Goal: Task Accomplishment & Management: Manage account settings

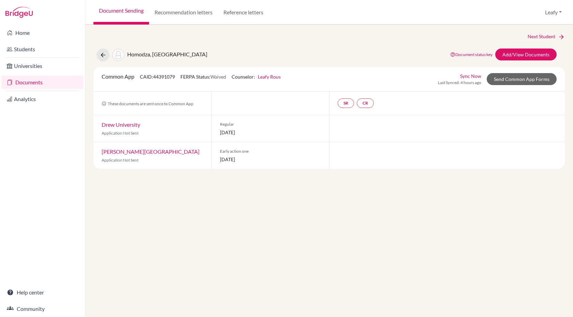
click at [271, 77] on link "Leafy Rous" at bounding box center [269, 77] width 23 height 6
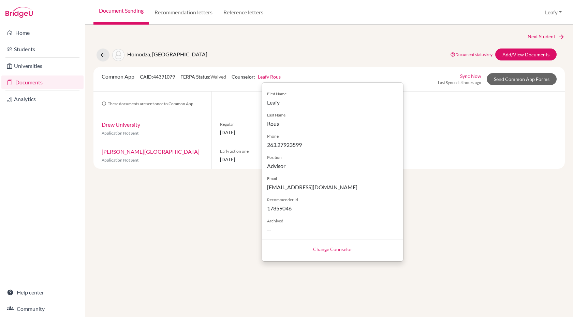
click at [411, 56] on div "Homodza, Rutendo Document status key TR Requirement. Document not uploaded yet.…" at bounding box center [329, 54] width 482 height 13
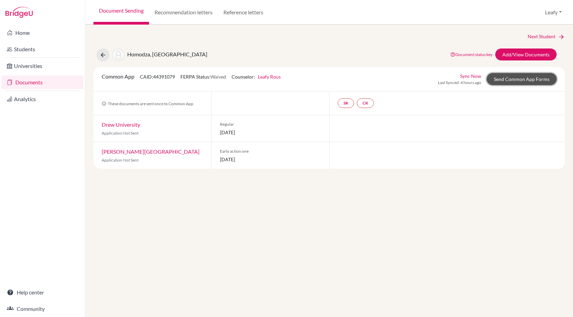
click at [521, 82] on link "Send Common App Forms" at bounding box center [522, 79] width 70 height 12
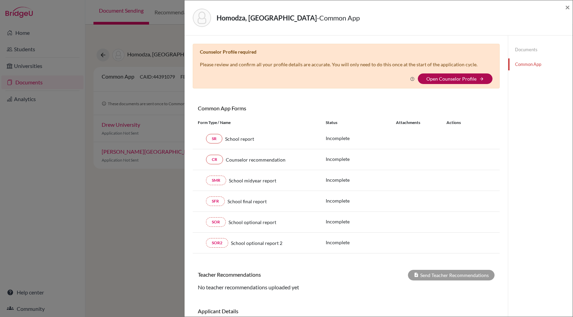
click at [450, 77] on link "Open Counselor Profile" at bounding box center [452, 79] width 50 height 6
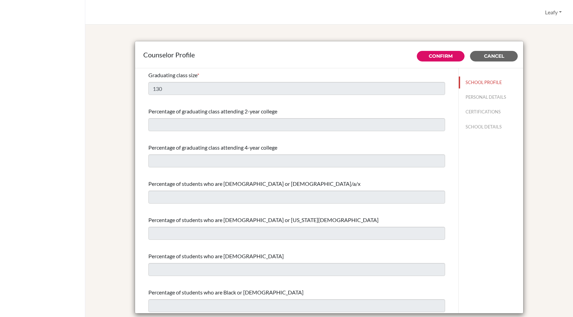
select select "0"
select select "352867"
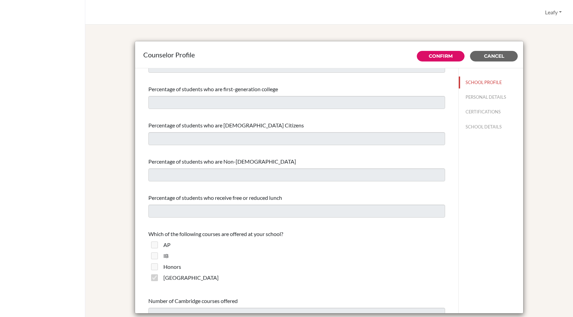
scroll to position [311, 0]
click at [499, 96] on button "PERSONAL DETAILS" at bounding box center [491, 97] width 64 height 12
type input "Leafy"
type input "Rous"
type input "Advisor"
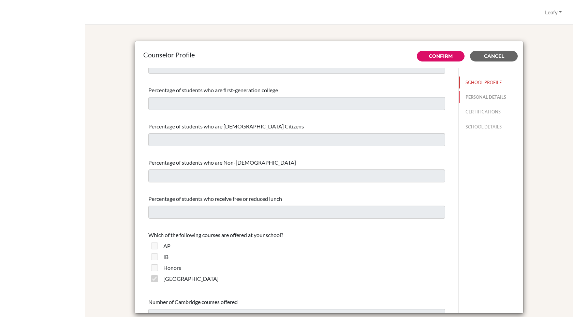
type input "263.27923599"
type input "[EMAIL_ADDRESS][DOMAIN_NAME]"
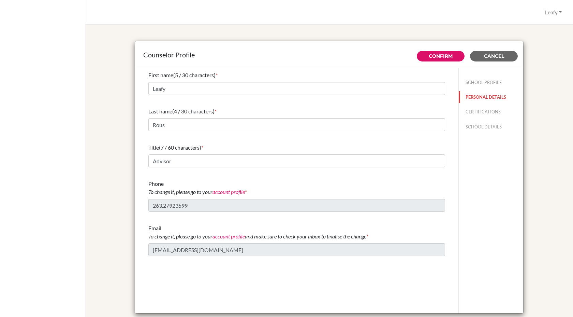
scroll to position [0, 0]
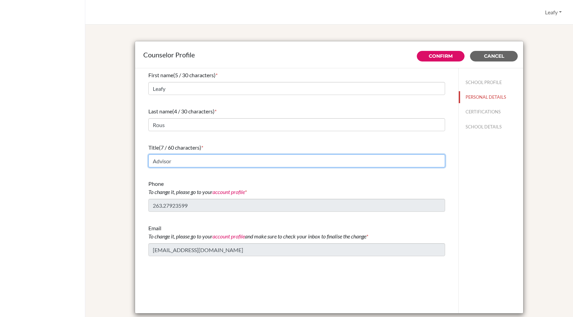
drag, startPoint x: 170, startPoint y: 162, endPoint x: 139, endPoint y: 162, distance: 30.7
click at [139, 162] on div "First name (5 / 30 characters) * Leafy Last name (4 / 30 characters) * Rous Tit…" at bounding box center [297, 190] width 324 height 245
type input "Head of Futures"
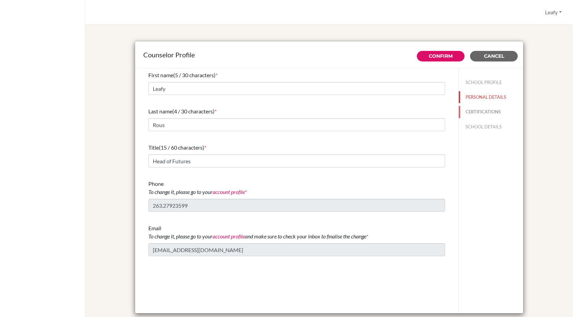
click at [486, 109] on button "CERTIFICATIONS" at bounding box center [491, 112] width 64 height 12
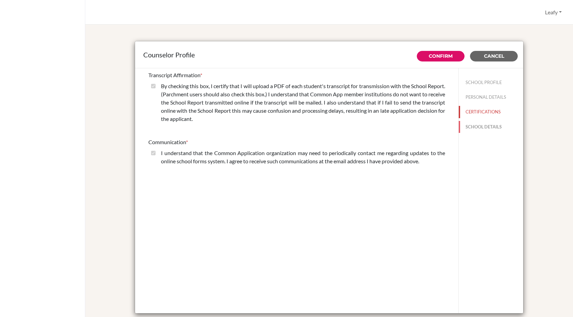
click at [493, 127] on button "SCHOOL DETAILS" at bounding box center [491, 127] width 64 height 12
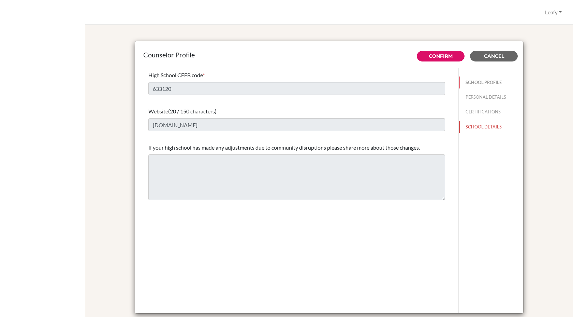
click at [477, 82] on button "SCHOOL PROFILE" at bounding box center [491, 82] width 64 height 12
type input "130"
select select "0"
select select "352867"
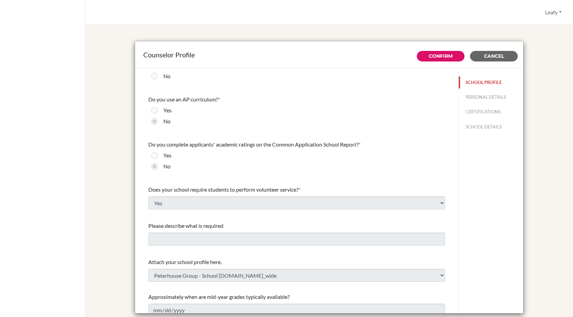
scroll to position [716, 0]
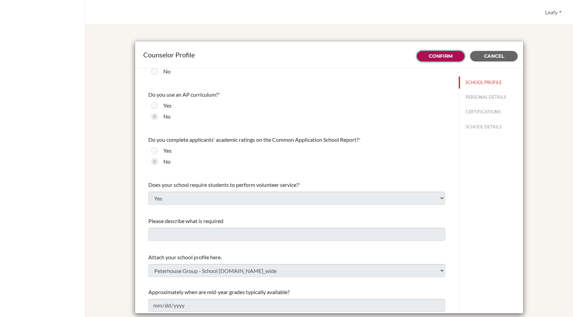
click at [432, 56] on link "Confirm" at bounding box center [441, 56] width 24 height 6
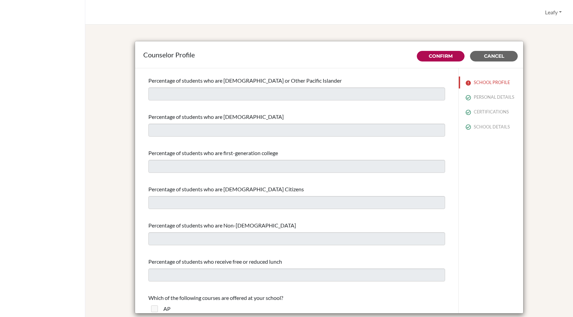
scroll to position [0, 0]
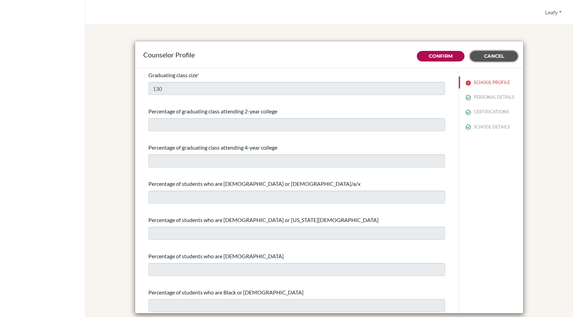
click at [504, 57] on span "Cancel" at bounding box center [494, 56] width 20 height 6
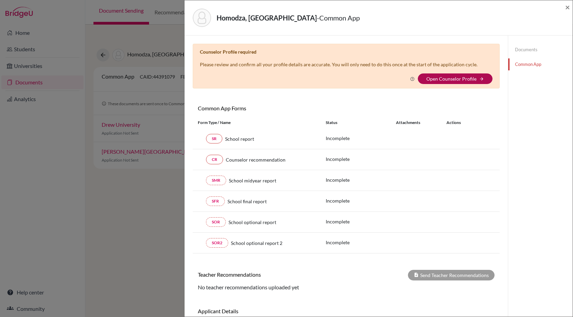
click at [473, 79] on link "Open Counselor Profile" at bounding box center [452, 79] width 50 height 6
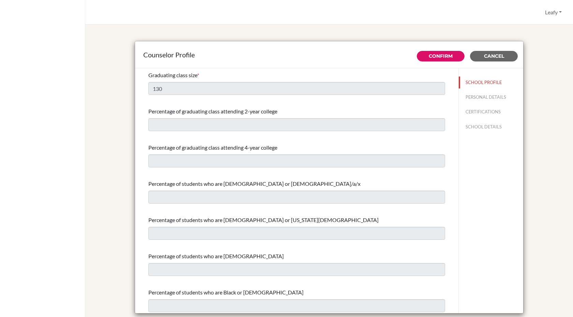
select select "0"
select select "352867"
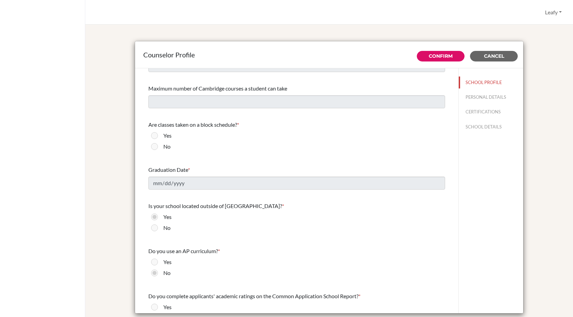
scroll to position [561, 0]
click at [554, 12] on button "Leafy" at bounding box center [553, 12] width 23 height 13
click at [492, 53] on button "Cancel" at bounding box center [494, 56] width 48 height 11
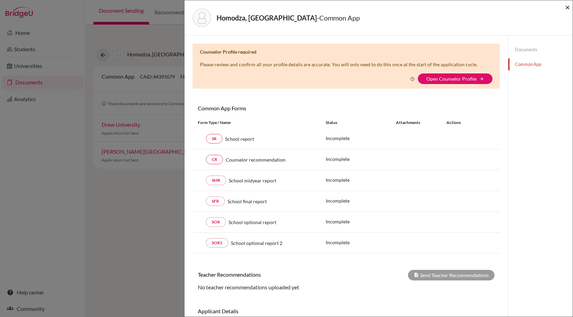
click at [569, 7] on span "×" at bounding box center [567, 7] width 5 height 10
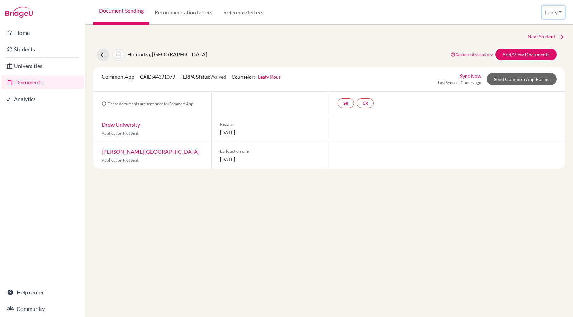
click at [554, 14] on button "Leafy" at bounding box center [553, 12] width 23 height 13
click at [537, 37] on link "School Settings" at bounding box center [540, 38] width 54 height 11
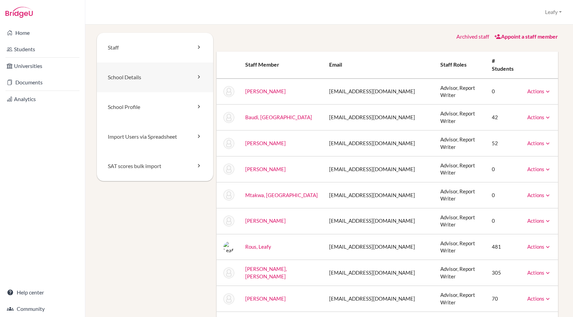
click at [140, 81] on link "School Details" at bounding box center [155, 77] width 116 height 30
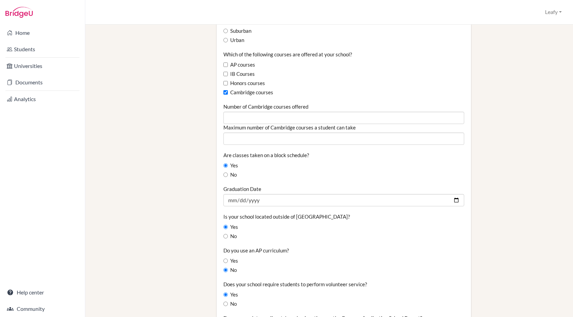
scroll to position [415, 0]
drag, startPoint x: 223, startPoint y: 155, endPoint x: 308, endPoint y: 156, distance: 84.6
click at [308, 156] on label "Are classes taken on a block schedule?" at bounding box center [267, 154] width 86 height 7
click at [226, 164] on input "Yes" at bounding box center [226, 164] width 4 height 4
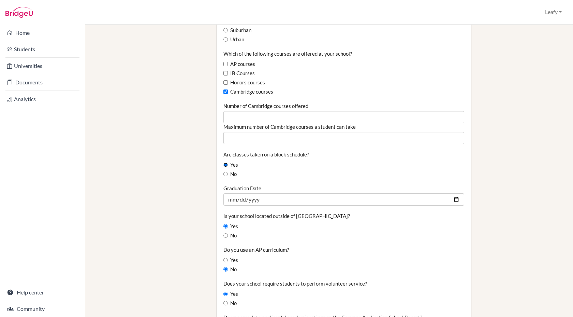
radio input "true"
click at [226, 164] on input "Yes" at bounding box center [226, 164] width 4 height 4
drag, startPoint x: 225, startPoint y: 153, endPoint x: 312, endPoint y: 150, distance: 87.7
click at [312, 151] on div "Are classes taken on a block schedule? Yes No" at bounding box center [344, 164] width 241 height 27
drag, startPoint x: 224, startPoint y: 154, endPoint x: 310, endPoint y: 152, distance: 85.3
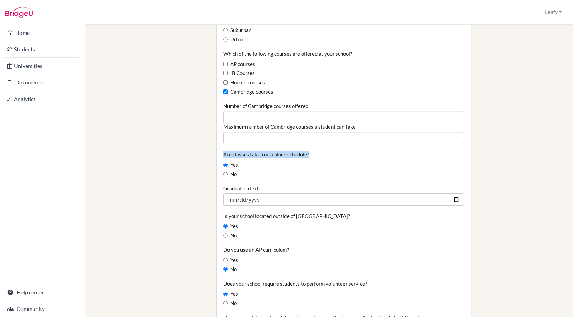
click at [310, 153] on div "Are classes taken on a block schedule? Yes No" at bounding box center [344, 164] width 241 height 27
copy label "Are classes taken on a block schedule?"
click at [225, 175] on input "No" at bounding box center [226, 174] width 4 height 4
radio input "true"
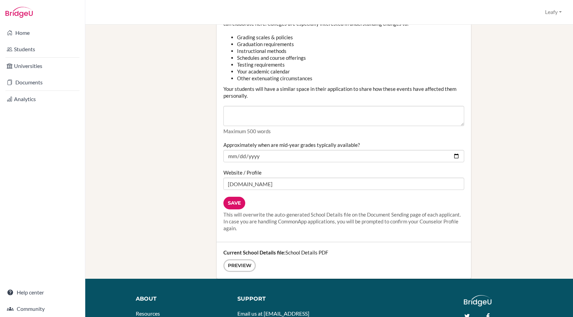
scroll to position [872, 0]
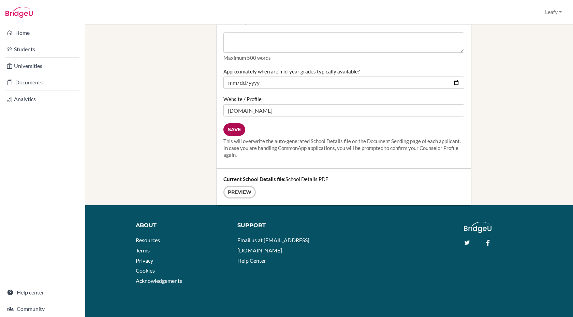
click at [235, 132] on input "Save" at bounding box center [235, 129] width 22 height 13
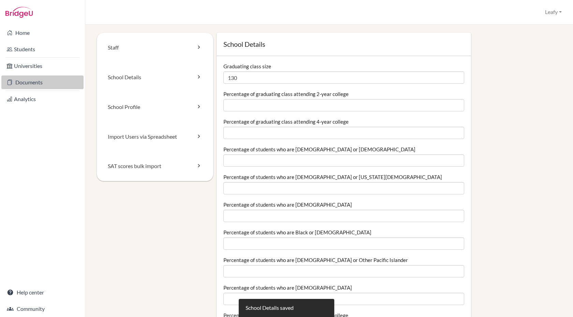
click at [29, 83] on link "Documents" at bounding box center [42, 82] width 82 height 14
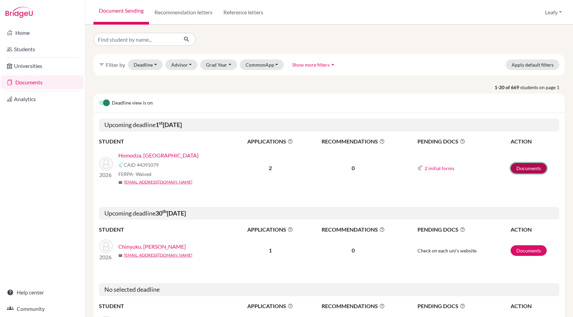
click at [531, 167] on link "Documents" at bounding box center [529, 168] width 36 height 11
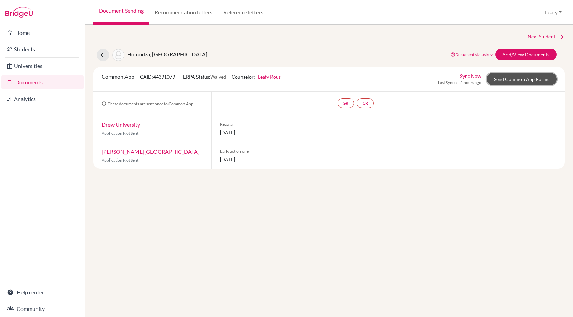
click at [522, 79] on link "Send Common App Forms" at bounding box center [522, 79] width 70 height 12
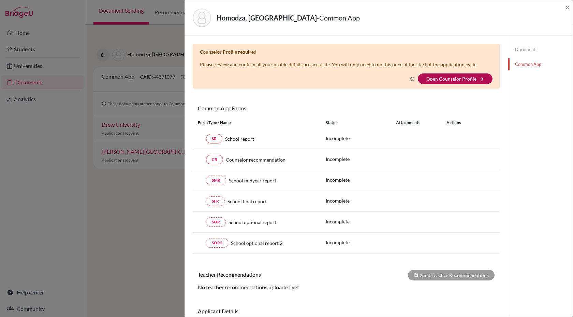
click at [468, 80] on link "Open Counselor Profile" at bounding box center [452, 79] width 50 height 6
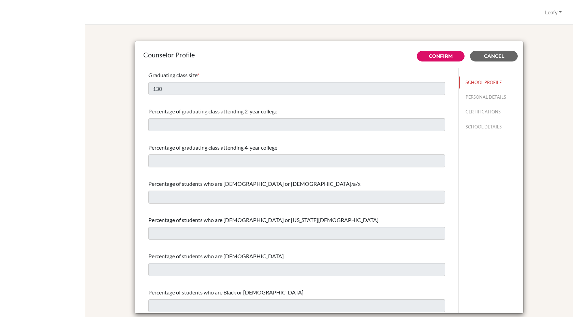
select select "0"
select select "352867"
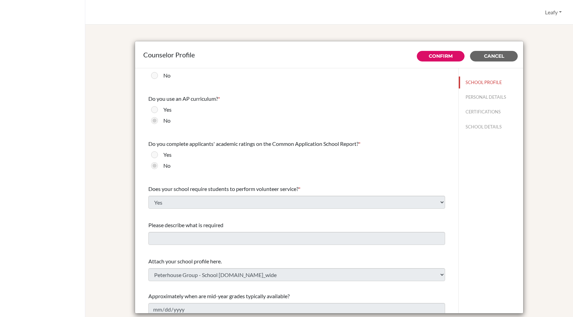
scroll to position [717, 0]
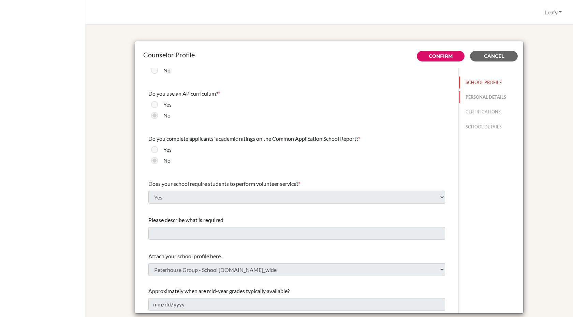
click at [479, 99] on button "PERSONAL DETAILS" at bounding box center [491, 97] width 64 height 12
type input "Leafy"
type input "Rous"
type input "Head of Futures"
type input "263.27923599"
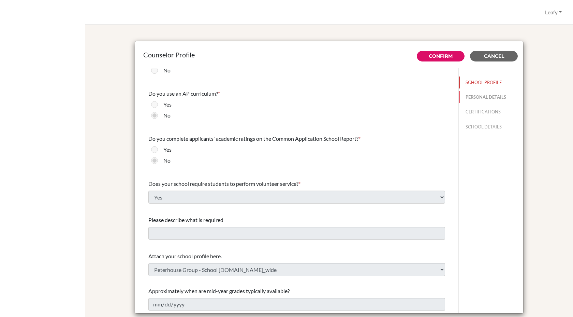
type input "futures@peterhouse.co.zw"
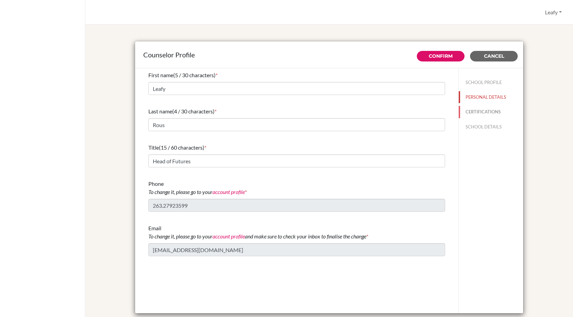
click at [481, 110] on button "CERTIFICATIONS" at bounding box center [491, 112] width 64 height 12
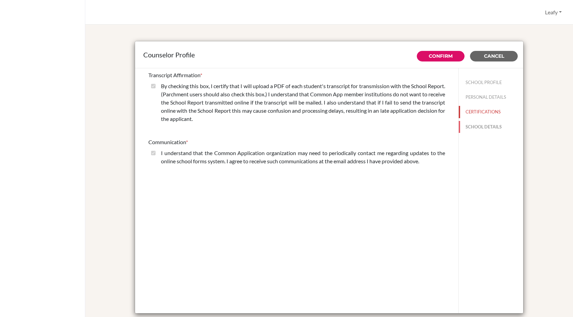
click at [474, 125] on button "SCHOOL DETAILS" at bounding box center [491, 127] width 64 height 12
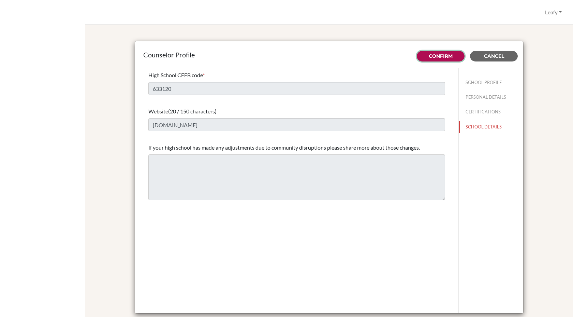
click at [437, 57] on link "Confirm" at bounding box center [441, 56] width 24 height 6
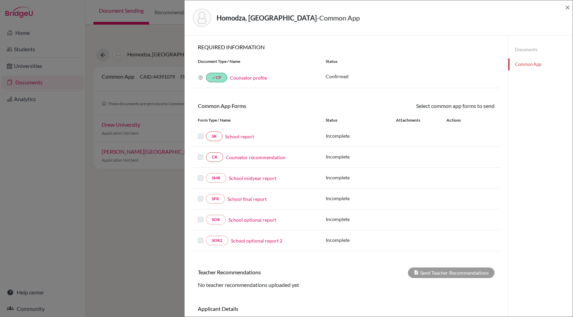
click at [201, 77] on icon at bounding box center [200, 77] width 5 height 5
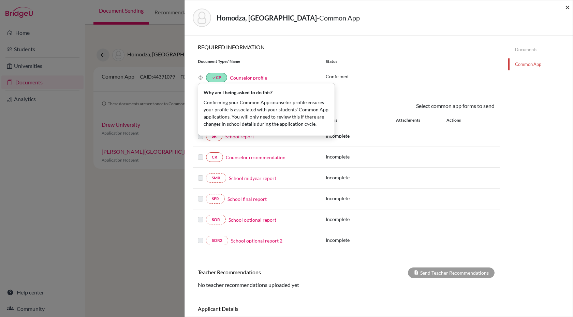
click at [568, 9] on span "×" at bounding box center [567, 7] width 5 height 10
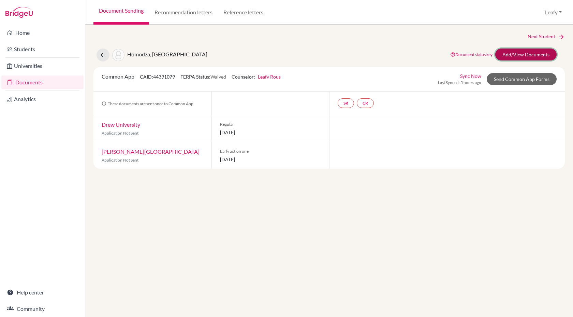
click at [523, 58] on link "Add/View Documents" at bounding box center [526, 54] width 61 height 12
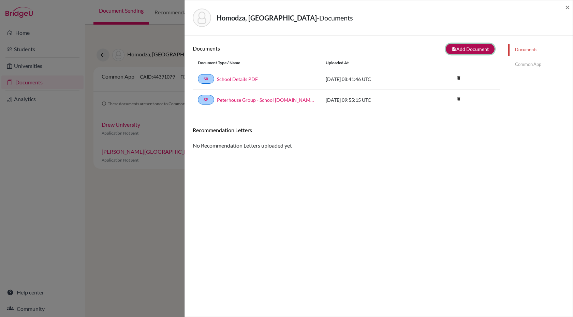
click at [471, 50] on button "note_add Add Document" at bounding box center [470, 49] width 49 height 11
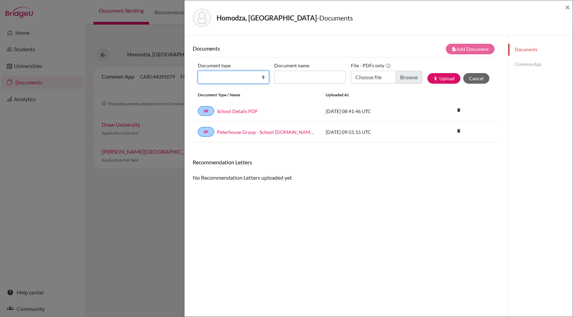
click at [263, 76] on select "Change explanation for Common App reports Counselor recommendation Internationa…" at bounding box center [233, 77] width 71 height 13
select select "2"
click at [198, 71] on select "Change explanation for Common App reports Counselor recommendation Internationa…" at bounding box center [233, 77] width 71 height 13
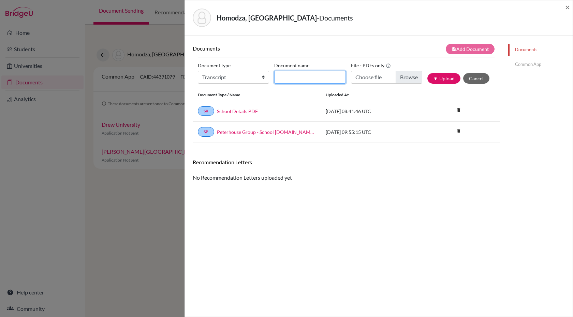
click at [306, 74] on input "Document name" at bounding box center [309, 77] width 71 height 13
type input "R"
type input "Transcript - Rutendo Homodza"
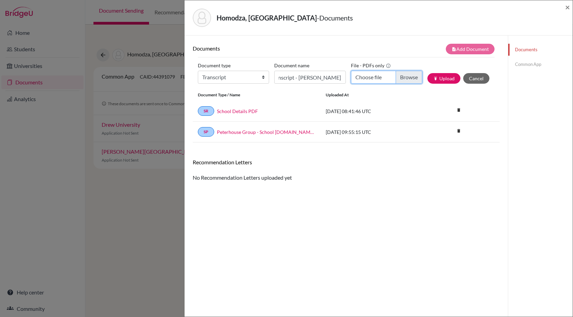
scroll to position [0, 0]
click at [412, 78] on input "Choose file" at bounding box center [386, 77] width 71 height 13
type input "C:\fakepath\Rutendo Homodza - High School Transcript - DRAFT - 2026 LEAVERS.pdf"
click at [442, 80] on button "publish Upload" at bounding box center [444, 78] width 33 height 11
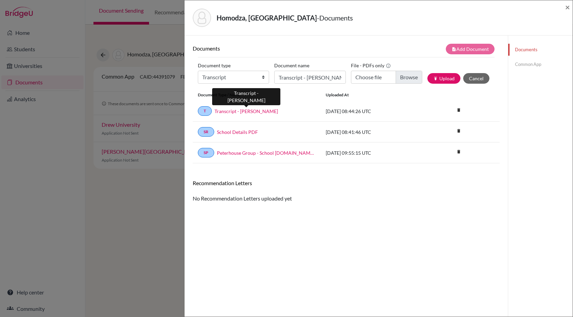
click at [248, 113] on link "Transcript - Rutendo Homodza" at bounding box center [246, 110] width 63 height 7
click at [569, 7] on span "×" at bounding box center [567, 7] width 5 height 10
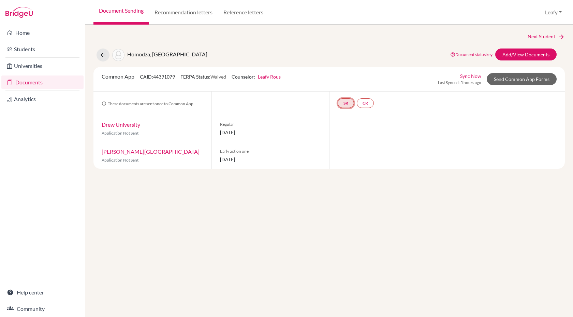
click at [348, 105] on link "SR" at bounding box center [346, 103] width 16 height 10
click at [346, 83] on link "School report" at bounding box center [345, 83] width 29 height 6
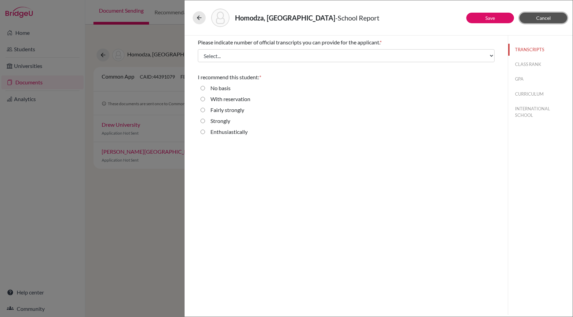
click at [536, 22] on button "Cancel" at bounding box center [544, 18] width 48 height 11
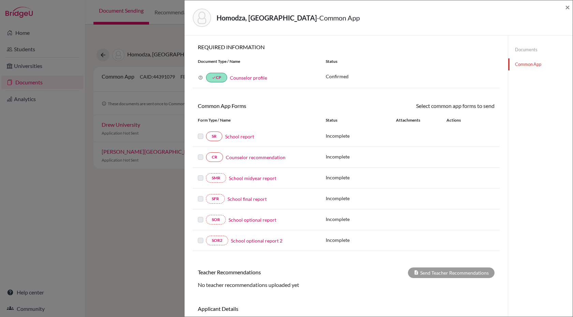
click at [565, 7] on div "Homodza, Rutendo - Common App ×" at bounding box center [378, 17] width 383 height 29
click at [568, 8] on span "×" at bounding box center [567, 7] width 5 height 10
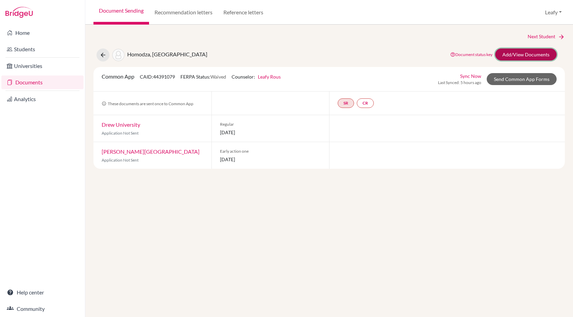
click at [525, 55] on link "Add/View Documents" at bounding box center [526, 54] width 61 height 12
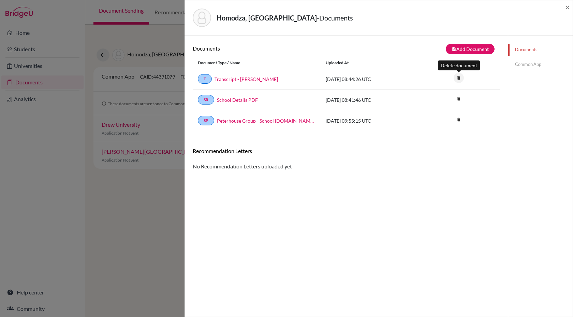
click at [459, 77] on icon "delete" at bounding box center [459, 78] width 10 height 10
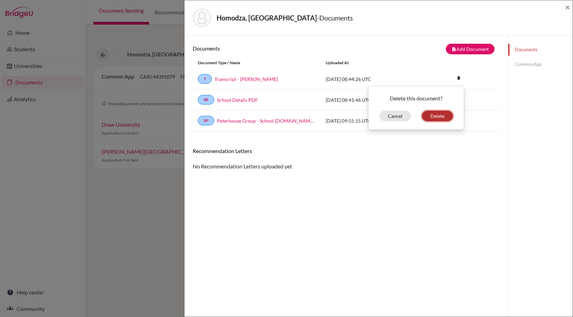
click at [436, 117] on button "Delete" at bounding box center [437, 116] width 31 height 11
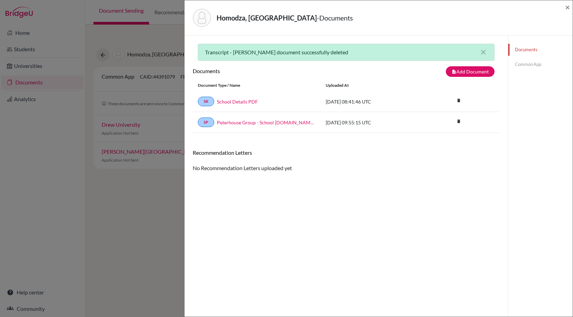
click at [520, 63] on link "Common App" at bounding box center [540, 64] width 64 height 12
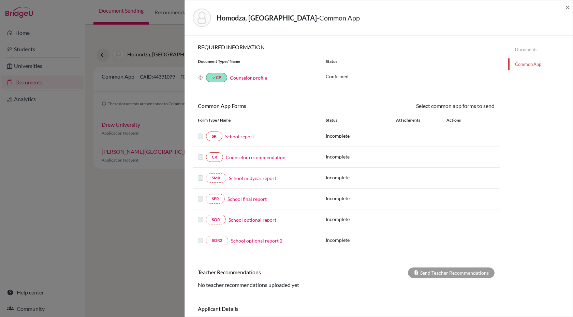
click at [201, 132] on label at bounding box center [200, 132] width 5 height 0
click at [233, 138] on link "School report" at bounding box center [239, 136] width 29 height 7
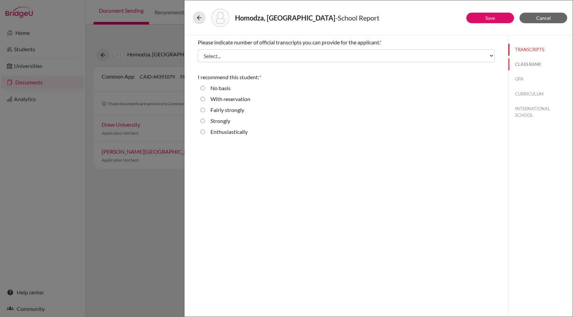
click at [519, 62] on button "CLASS RANK" at bounding box center [540, 64] width 64 height 12
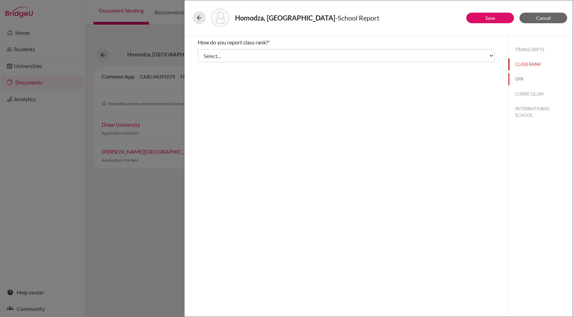
click at [518, 83] on button "GPA" at bounding box center [540, 79] width 64 height 12
click at [526, 101] on div "TRANSCRIPTS CLASS RANK GPA CURRICULUM INTERNATIONAL SCHOOL" at bounding box center [540, 80] width 64 height 91
click at [531, 94] on button "CURRICULUM" at bounding box center [540, 94] width 64 height 12
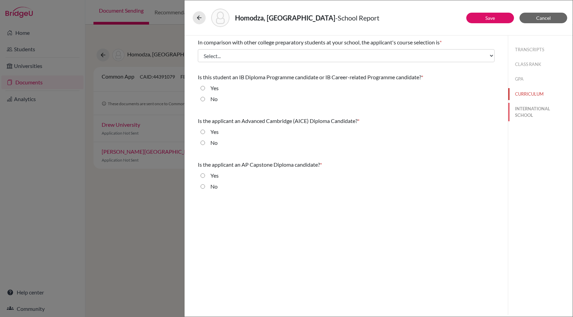
click at [525, 114] on button "INTERNATIONAL SCHOOL" at bounding box center [540, 112] width 64 height 18
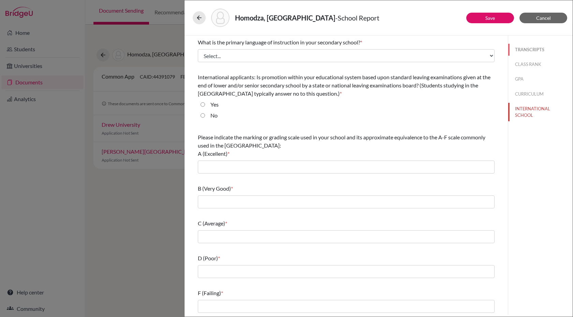
click at [529, 50] on button "TRANSCRIPTS" at bounding box center [540, 50] width 64 height 12
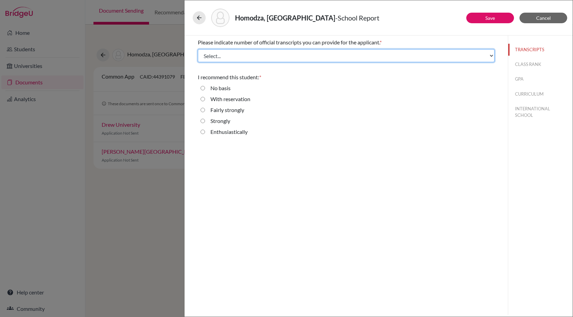
click at [292, 57] on select "Select... 1 2 3 4" at bounding box center [346, 55] width 297 height 13
select select "1"
click at [198, 49] on select "Select... 1 2 3 4" at bounding box center [346, 55] width 297 height 13
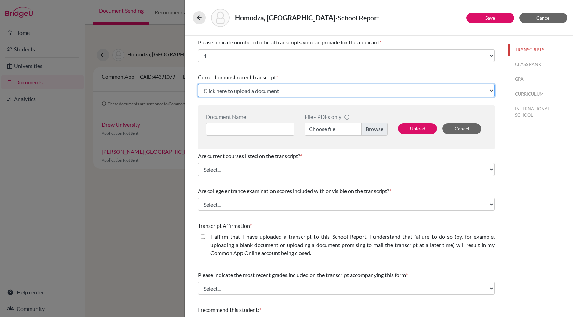
click at [289, 89] on select "Click here to upload a document Upload New File" at bounding box center [346, 90] width 297 height 13
select select "Upload New File"
click at [198, 84] on select "Click here to upload a document Upload New File" at bounding box center [346, 90] width 297 height 13
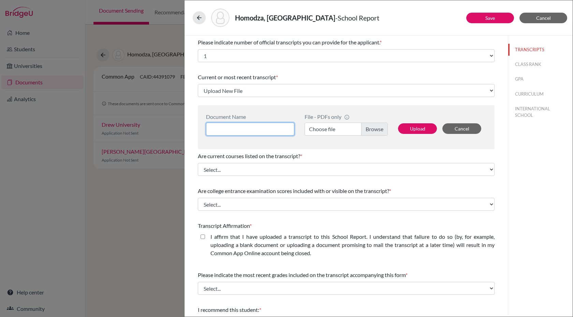
click at [277, 131] on input at bounding box center [250, 129] width 88 height 13
type input "Transcript - [PERSON_NAME]"
click at [374, 128] on label "Choose file" at bounding box center [346, 129] width 83 height 13
click at [374, 128] on input "Choose file" at bounding box center [346, 129] width 83 height 13
click at [416, 128] on button "Upload" at bounding box center [417, 128] width 39 height 11
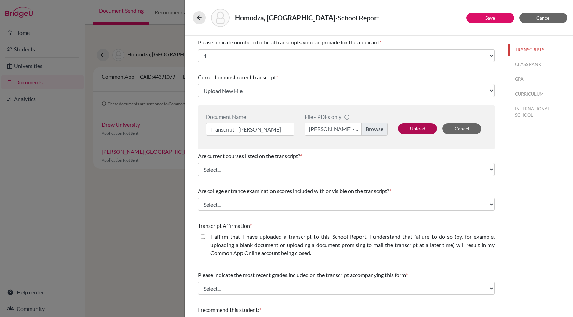
select select "690790"
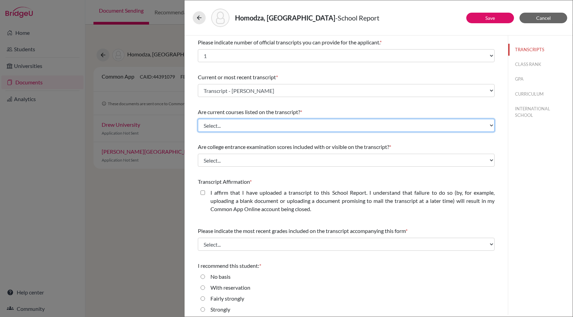
click at [243, 125] on select "Select... Yes No" at bounding box center [346, 125] width 297 height 13
select select "0"
click at [198, 119] on select "Select... Yes No" at bounding box center [346, 125] width 297 height 13
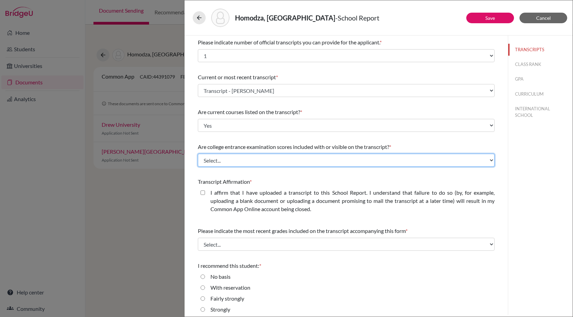
click at [233, 161] on select "Select... Yes No" at bounding box center [346, 160] width 297 height 13
select select "1"
click at [198, 154] on select "Select... Yes No" at bounding box center [346, 160] width 297 height 13
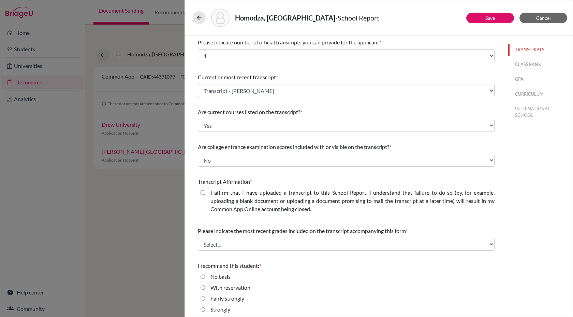
click at [203, 193] on closed\ "I affirm that I have uploaded a transcript to this School Report. I understand …" at bounding box center [203, 192] width 4 height 8
checkbox closed\ "true"
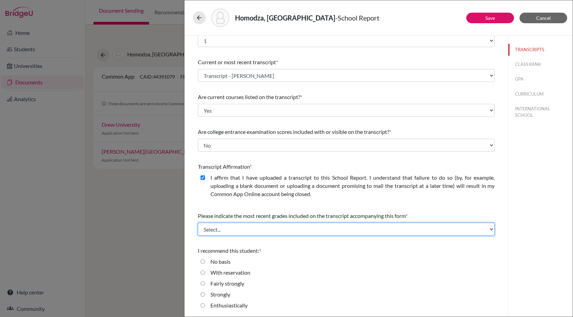
click at [238, 229] on select "Select... Final junior year grades 1st Quarter senior year grades 2nd Quarter/1…" at bounding box center [346, 228] width 297 height 13
click at [318, 231] on select "Select... Final junior year grades 1st Quarter senior year grades 2nd Quarter/1…" at bounding box center [346, 228] width 297 height 13
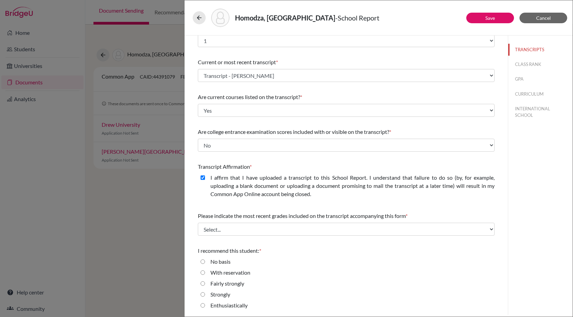
click at [204, 306] on input "Enthusiastically" at bounding box center [203, 305] width 4 height 8
radio input "true"
click at [203, 262] on basis "No basis" at bounding box center [203, 261] width 4 height 8
radio basis "true"
click at [204, 305] on input "Enthusiastically" at bounding box center [203, 305] width 4 height 8
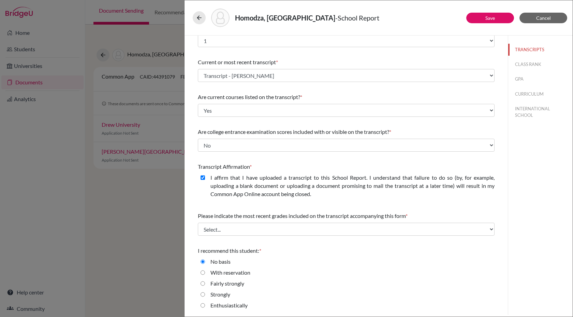
radio input "true"
click at [525, 63] on button "CLASS RANK" at bounding box center [540, 64] width 64 height 12
select select "Select..."
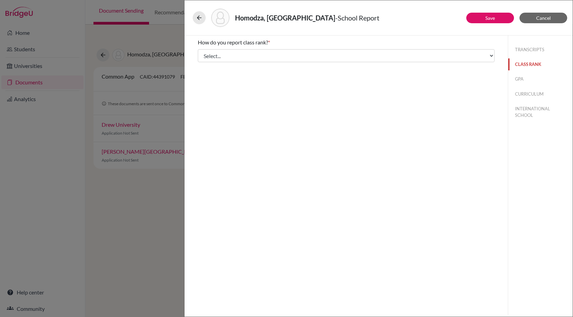
scroll to position [0, 0]
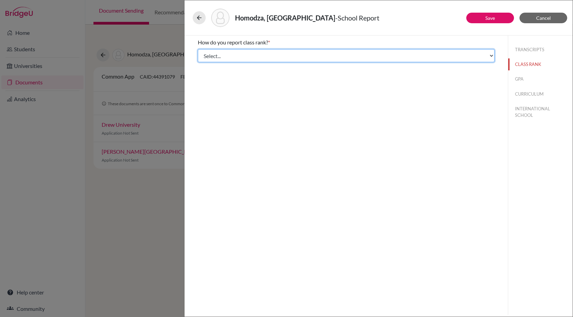
click at [453, 59] on select "Select... Exact Decile Quintile Quartile None" at bounding box center [346, 55] width 297 height 13
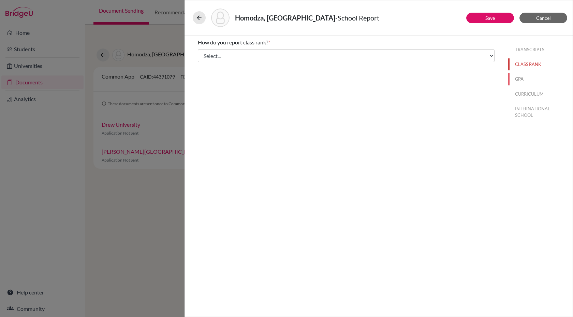
click at [521, 80] on button "GPA" at bounding box center [540, 79] width 64 height 12
click at [521, 94] on button "CURRICULUM" at bounding box center [540, 94] width 64 height 12
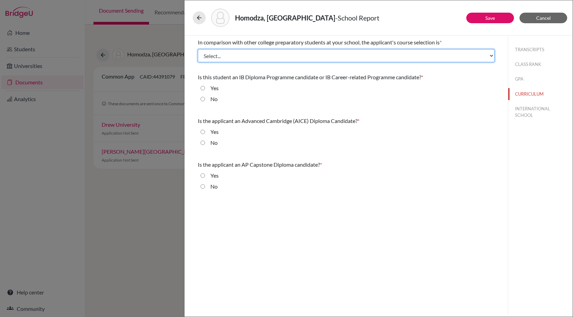
click at [428, 56] on select "Select... Less than demanding Average Demanding Very demanding Most demanding P…" at bounding box center [346, 55] width 297 height 13
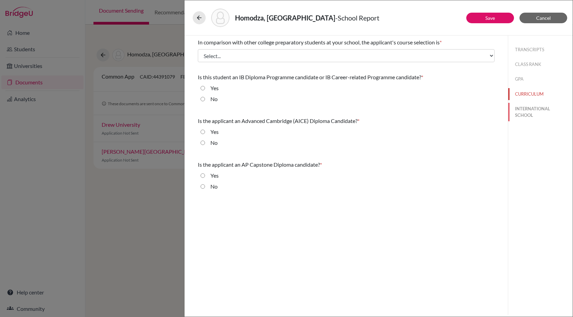
click at [521, 110] on button "INTERNATIONAL SCHOOL" at bounding box center [540, 112] width 64 height 18
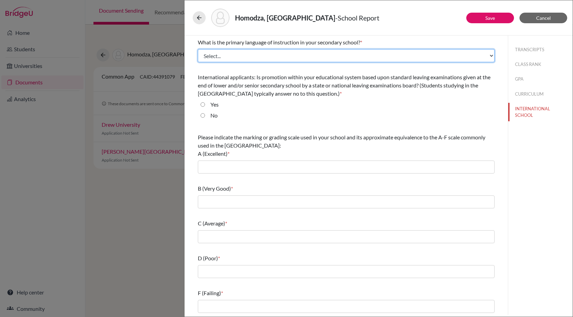
click at [304, 56] on select "Select... Albanian Arabic Armenian Assamese Azerbaijani Belarusian Bengali Bulg…" at bounding box center [346, 55] width 297 height 13
select select "14"
click at [198, 49] on select "Select... Albanian Arabic Armenian Assamese Azerbaijani Belarusian Bengali Bulg…" at bounding box center [346, 55] width 297 height 13
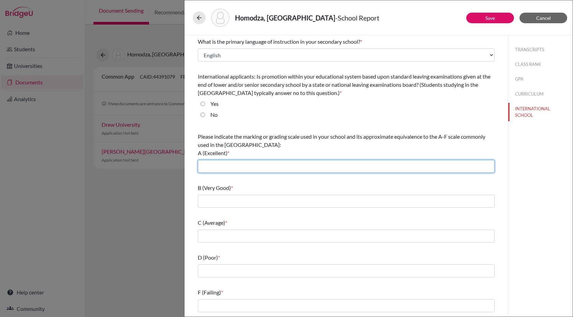
click at [271, 168] on input "text" at bounding box center [346, 166] width 297 height 13
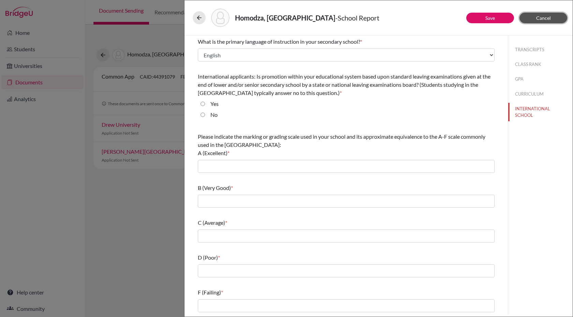
click at [552, 14] on button "Cancel" at bounding box center [544, 18] width 48 height 11
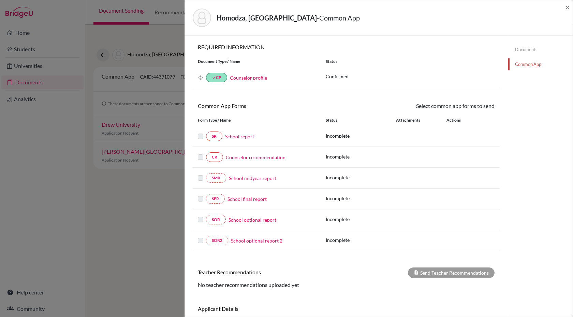
click at [232, 158] on link "Counselor recommendation" at bounding box center [256, 157] width 60 height 7
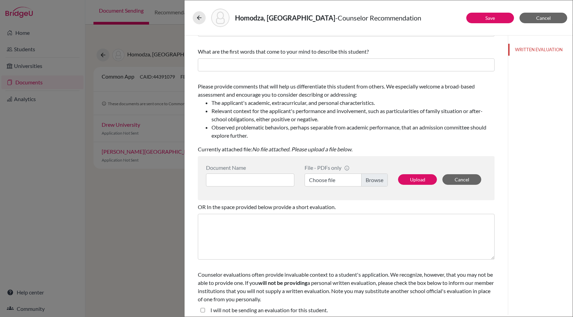
scroll to position [60, 0]
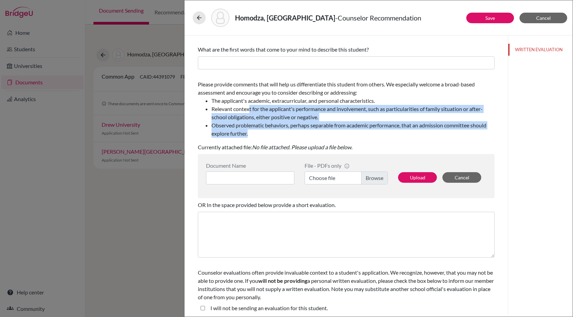
drag, startPoint x: 250, startPoint y: 105, endPoint x: 333, endPoint y: 132, distance: 87.5
click at [333, 132] on ul "The applicant's academic, extracurricular, and personal characteristics. Releva…" at bounding box center [346, 117] width 297 height 41
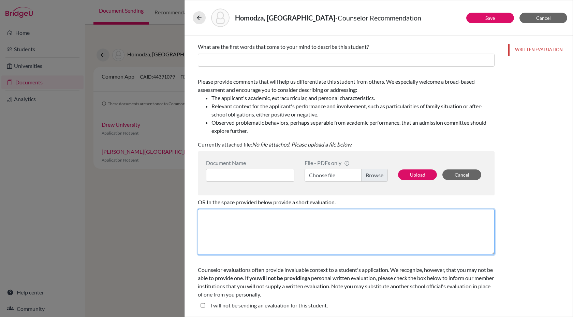
click at [272, 233] on textarea at bounding box center [346, 232] width 297 height 46
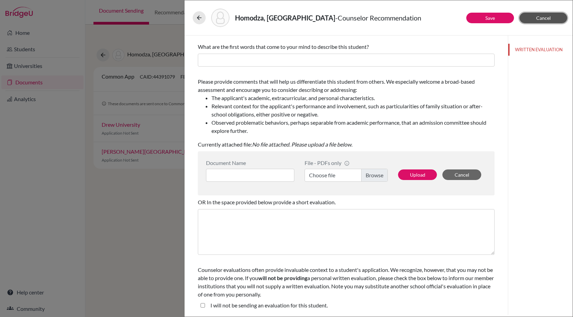
click at [546, 21] on button "Cancel" at bounding box center [544, 18] width 48 height 11
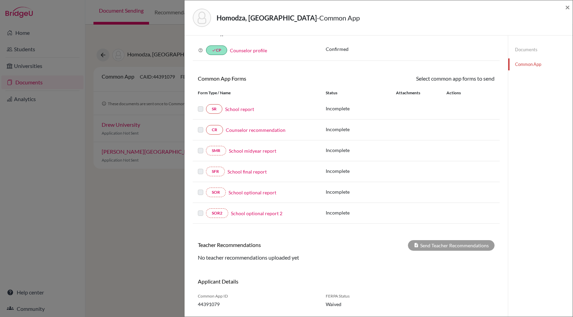
scroll to position [28, 0]
click at [527, 49] on link "Documents" at bounding box center [540, 50] width 64 height 12
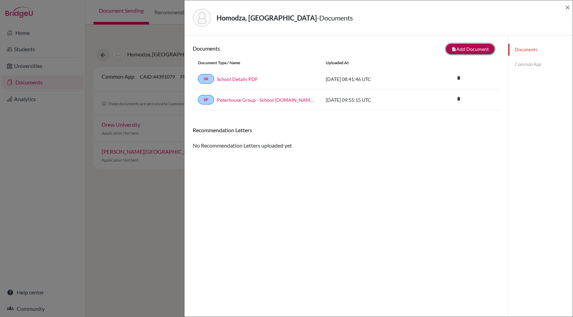
click at [455, 48] on icon "note_add" at bounding box center [454, 49] width 5 height 5
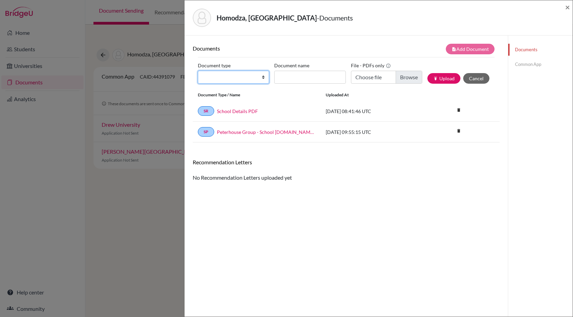
click at [256, 77] on select "Change explanation for Common App reports Counselor recommendation Internationa…" at bounding box center [233, 77] width 71 height 13
select select "5"
click at [198, 71] on select "Change explanation for Common App reports Counselor recommendation Internationa…" at bounding box center [233, 77] width 71 height 13
click at [538, 67] on link "Common App" at bounding box center [540, 64] width 64 height 12
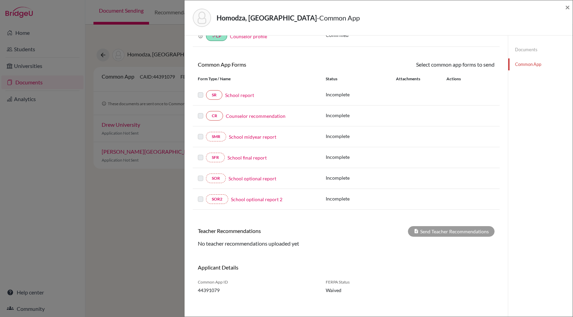
scroll to position [46, 0]
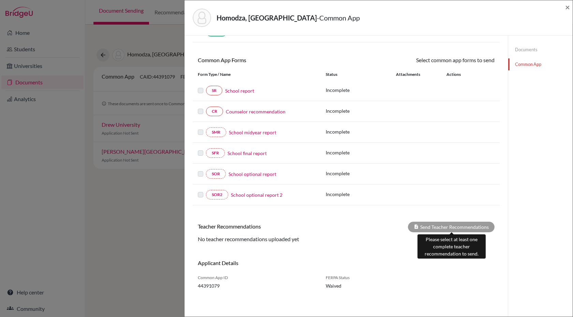
click at [458, 226] on div "Send Teacher Recommendations" at bounding box center [451, 226] width 87 height 11
click at [528, 51] on link "Documents" at bounding box center [540, 50] width 64 height 12
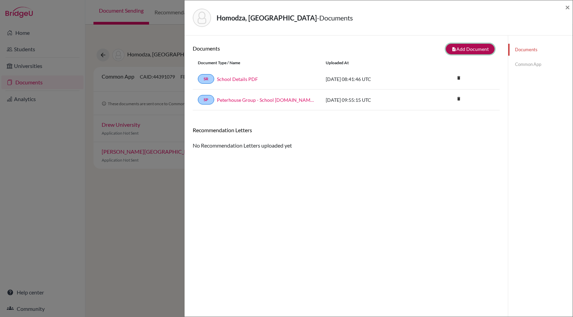
click at [468, 49] on button "note_add Add Document" at bounding box center [470, 49] width 49 height 11
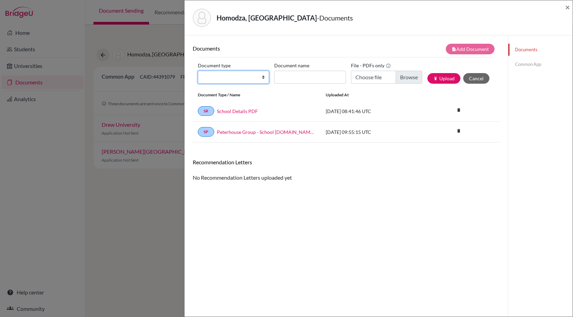
click at [259, 75] on select "Change explanation for Common App reports Counselor recommendation Internationa…" at bounding box center [233, 77] width 71 height 13
select select "5"
click at [198, 71] on select "Change explanation for Common App reports Counselor recommendation Internationa…" at bounding box center [233, 77] width 71 height 13
click at [568, 8] on span "×" at bounding box center [567, 7] width 5 height 10
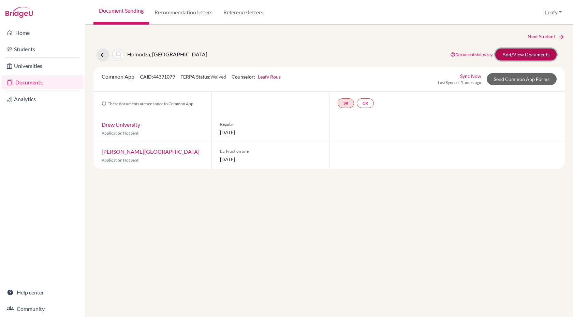
click at [523, 56] on link "Add/View Documents" at bounding box center [526, 54] width 61 height 12
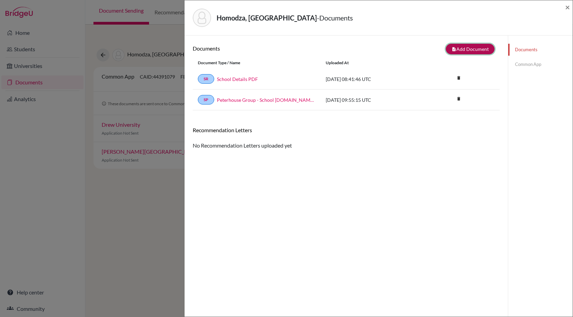
click at [469, 50] on button "note_add Add Document" at bounding box center [470, 49] width 49 height 11
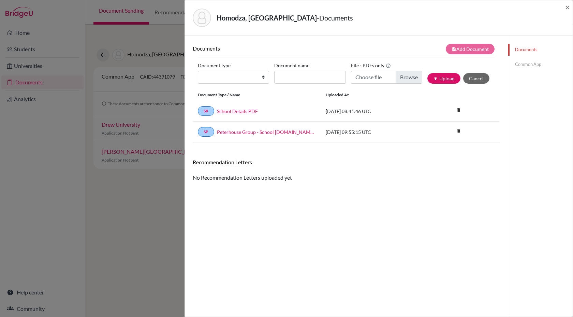
click at [483, 15] on div "Homodza, Rutendo - Documents" at bounding box center [376, 18] width 367 height 18
click at [262, 80] on select "Change explanation for Common App reports Counselor recommendation Internationa…" at bounding box center [233, 77] width 71 height 13
select select "5"
click at [198, 71] on select "Change explanation for Common App reports Counselor recommendation Internationa…" at bounding box center [233, 77] width 71 height 13
click at [316, 76] on input "Recommender's name" at bounding box center [309, 77] width 71 height 13
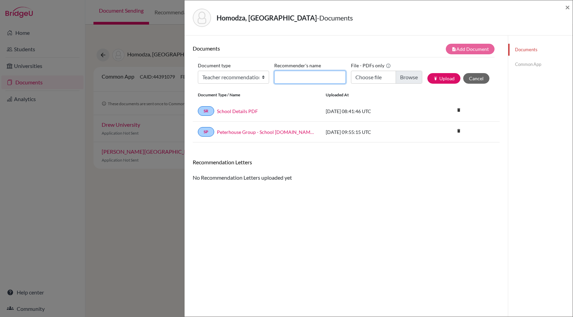
click at [308, 78] on input "Recommender's name" at bounding box center [309, 77] width 71 height 13
paste input "Mrs Nyarie Chinodyaruswa"
type input "Mrs Nyarie Chinodyaruswa"
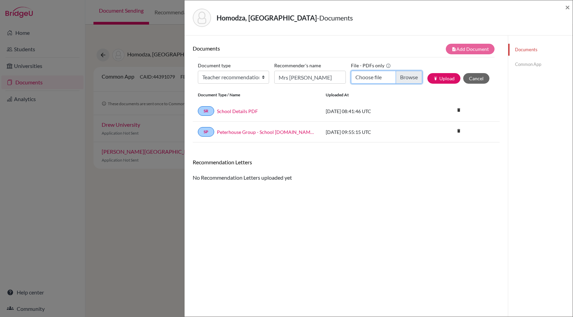
scroll to position [0, 0]
click at [405, 78] on input "Choose file" at bounding box center [386, 77] width 71 height 13
type input "C:\fakepath\Recommendation Letter for Rutendo Homodza- NYARIE CHINODYARUSWA.doc…"
click at [445, 80] on button "publish Upload" at bounding box center [444, 78] width 33 height 11
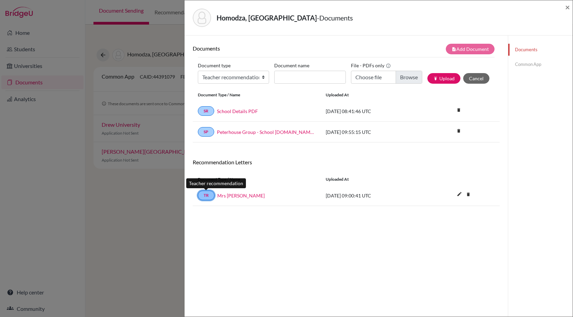
click at [209, 196] on link "TR" at bounding box center [206, 195] width 17 height 10
click at [236, 196] on link "Mrs Nyarie Chinodyaruswa" at bounding box center [240, 195] width 47 height 7
click at [531, 66] on link "Common App" at bounding box center [540, 64] width 64 height 12
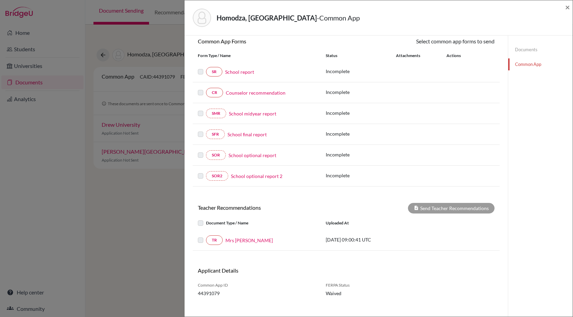
scroll to position [66, 0]
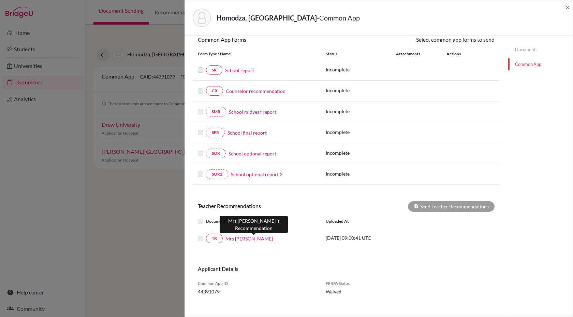
click at [255, 240] on link "Mrs Nyarie Chinodyaruswa" at bounding box center [249, 238] width 47 height 7
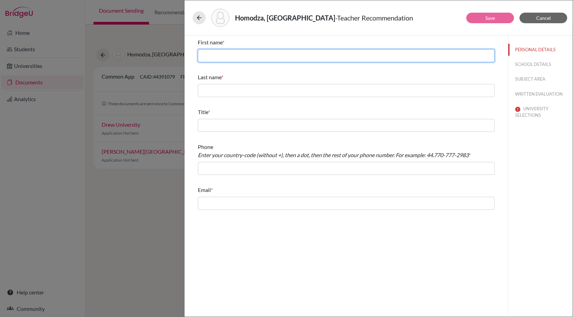
click at [297, 56] on input "text" at bounding box center [346, 55] width 297 height 13
paste input "Mrs Nyarie Chinodyaruswa"
drag, startPoint x: 214, startPoint y: 57, endPoint x: 194, endPoint y: 57, distance: 19.8
click at [195, 57] on div "First name (25 / 30 characters) * Mrs Nyarie Chinodyaruswa Last name * Title * …" at bounding box center [346, 123] width 313 height 177
drag, startPoint x: 221, startPoint y: 53, endPoint x: 268, endPoint y: 53, distance: 46.8
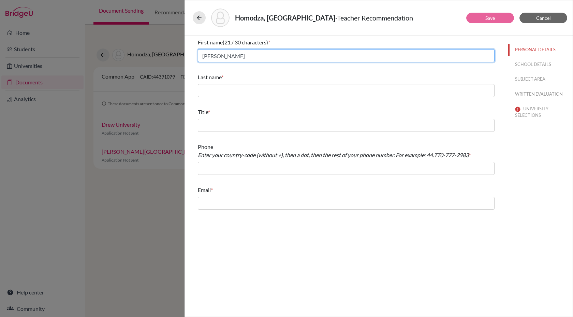
click at [268, 53] on input "Nyarie Chinodyaruswa" at bounding box center [346, 55] width 297 height 13
type input "Nyarie"
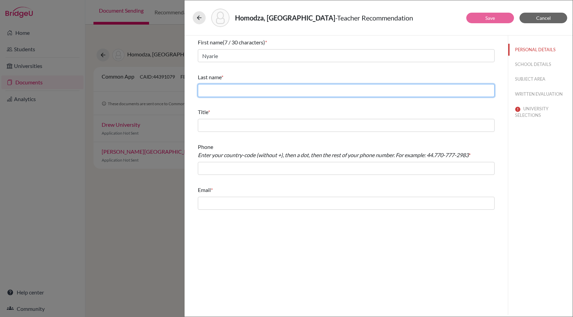
click at [257, 87] on input "text" at bounding box center [346, 90] width 297 height 13
paste input "Chinodyaruswa"
type input "Chinodyaruswa"
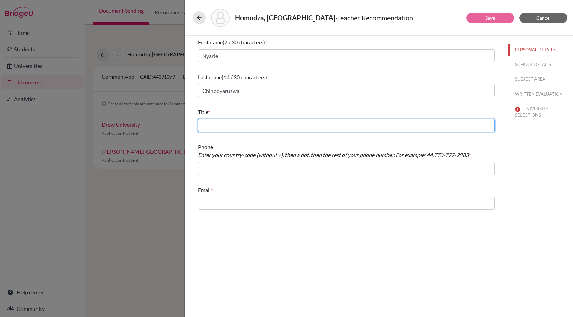
click at [236, 121] on input "text" at bounding box center [346, 125] width 297 height 13
paste input "VIth Form Housemistress Mathematics Teacher"
click at [263, 125] on input "VIth Form Housemistress Mathematics Teacher" at bounding box center [346, 125] width 297 height 13
type input "VIth Form Housemistress & Mathematics Teacher"
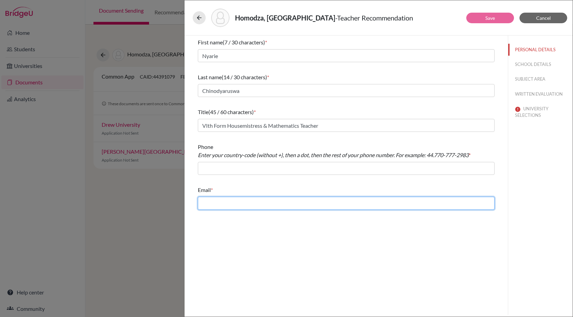
click at [229, 201] on input "text" at bounding box center [346, 203] width 297 height 13
paste input "nchinodyaruswa@phg.co.zw"
type input "nchinodyaruswa@phg.co.zw"
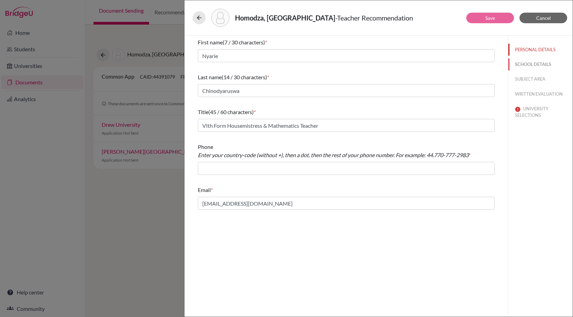
click at [528, 66] on button "SCHOOL DETAILS" at bounding box center [540, 64] width 64 height 12
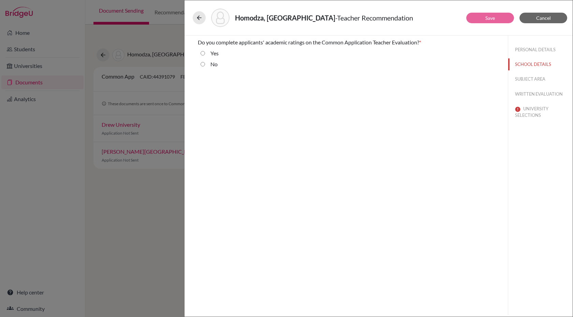
click at [204, 63] on input "No" at bounding box center [203, 64] width 4 height 8
radio input "true"
click at [527, 81] on button "SUBJECT AREA" at bounding box center [540, 79] width 64 height 12
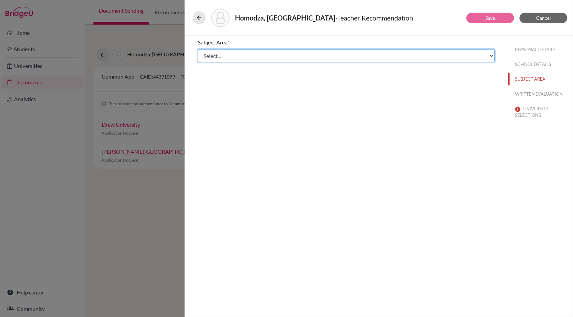
click at [486, 56] on select "Select... Math English Science World Language Social Studies Other Computer Sci…" at bounding box center [346, 55] width 297 height 13
select select "0"
click at [198, 49] on select "Select... Math English Science World Language Social Studies Other Computer Sci…" at bounding box center [346, 55] width 297 height 13
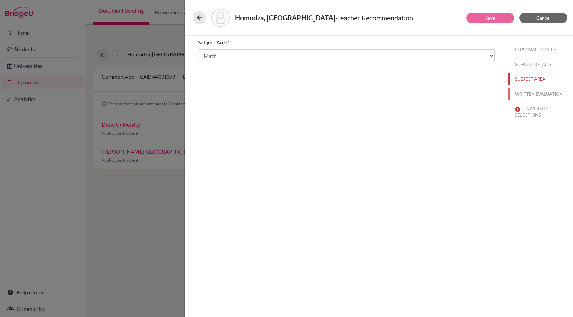
click at [524, 95] on button "WRITTEN EVALUATION" at bounding box center [540, 94] width 64 height 12
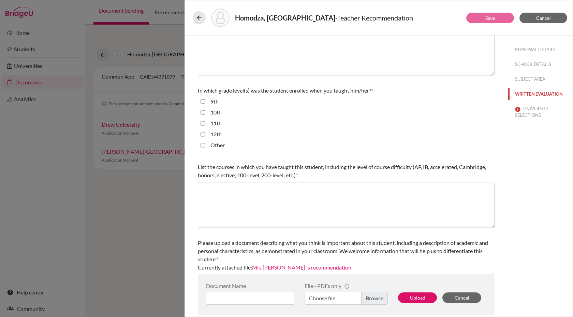
scroll to position [115, 0]
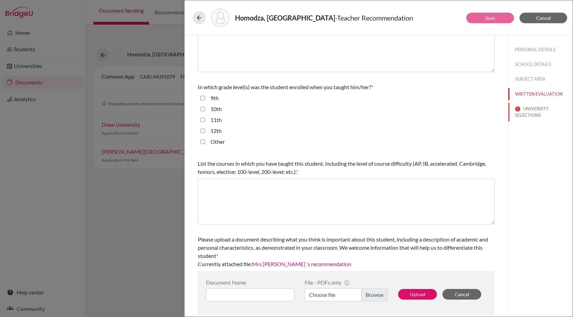
click at [530, 112] on button "UNIVERSITY SELECTIONS" at bounding box center [540, 112] width 64 height 18
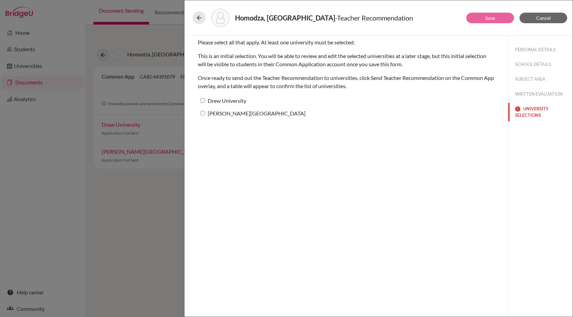
scroll to position [0, 0]
click at [200, 15] on icon at bounding box center [199, 17] width 7 height 7
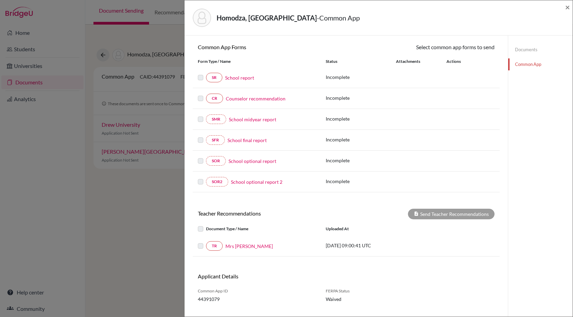
scroll to position [61, 0]
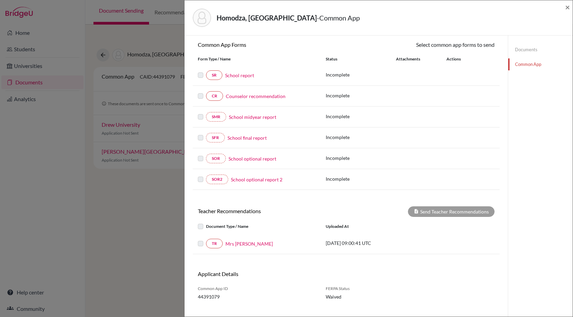
click at [206, 239] on label at bounding box center [206, 239] width 0 height 0
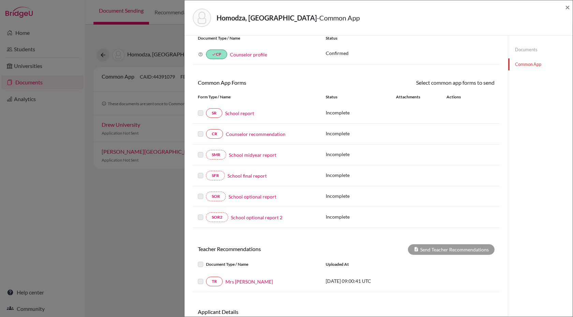
scroll to position [0, 0]
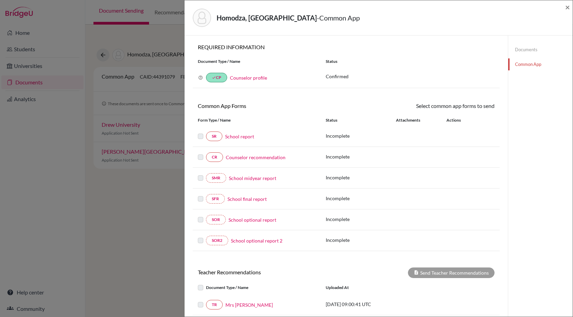
click at [530, 51] on link "Documents" at bounding box center [540, 50] width 64 height 12
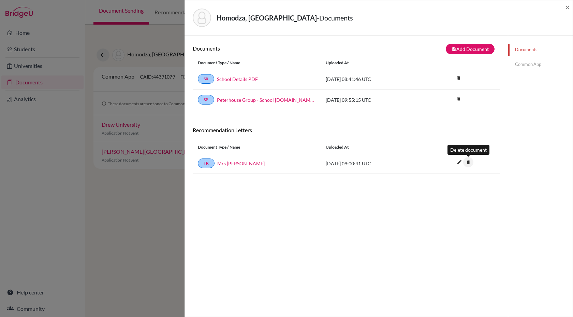
click at [468, 163] on icon "delete" at bounding box center [468, 162] width 10 height 10
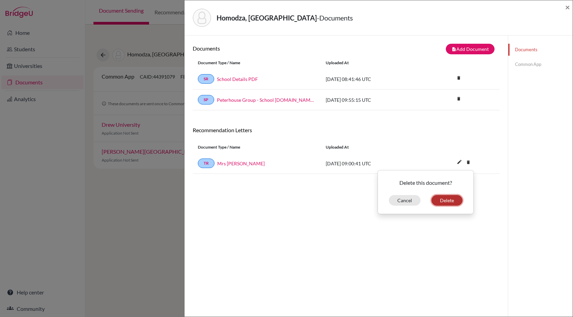
click at [447, 200] on button "Delete" at bounding box center [447, 200] width 31 height 11
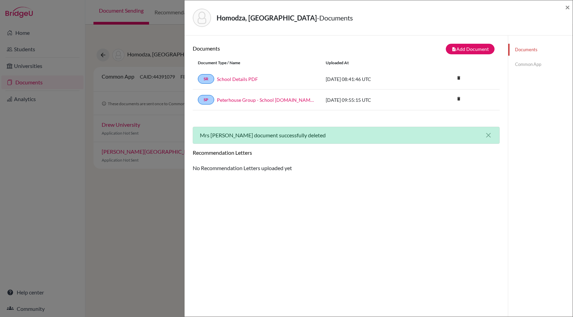
click at [113, 38] on div "Homodza, Rutendo - Documents × Documents note_add Add Document Document type Ch…" at bounding box center [286, 158] width 573 height 317
click at [569, 8] on span "×" at bounding box center [567, 7] width 5 height 10
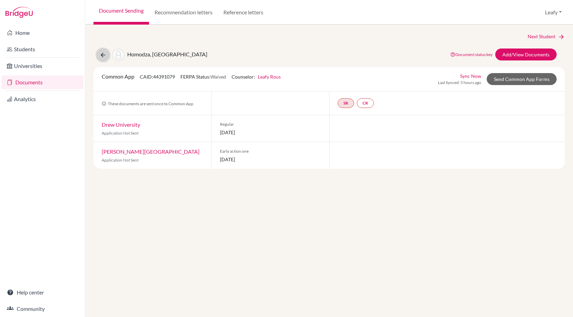
click at [103, 57] on icon at bounding box center [103, 55] width 7 height 7
click at [338, 33] on div "Next Student" at bounding box center [330, 37] width 472 height 8
click at [100, 58] on button at bounding box center [103, 54] width 13 height 13
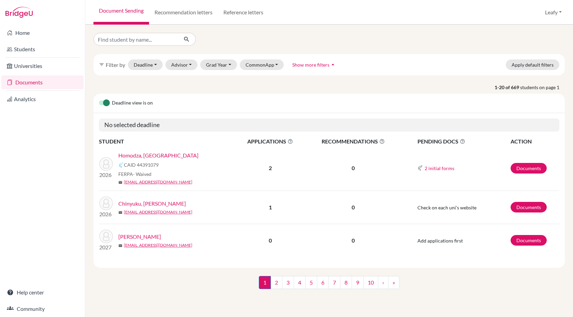
click at [383, 140] on icon at bounding box center [381, 141] width 5 height 5
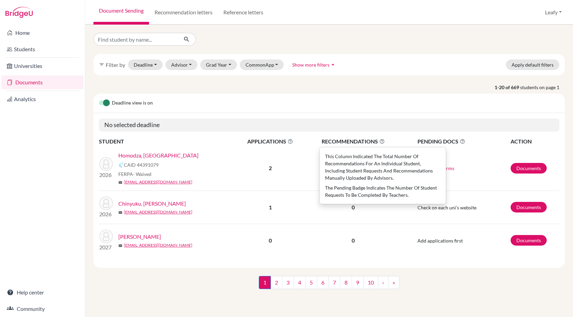
click at [310, 180] on td "0" at bounding box center [353, 168] width 96 height 45
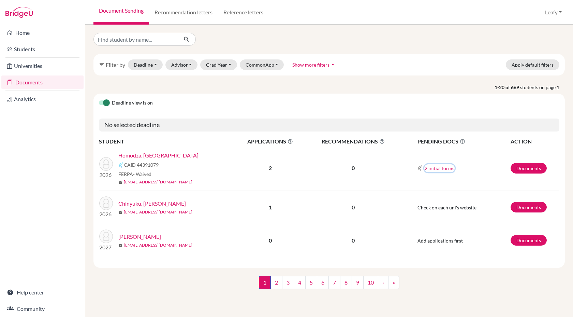
click at [445, 169] on button "2 initial forms" at bounding box center [440, 168] width 30 height 8
click at [519, 170] on link "Documents" at bounding box center [529, 168] width 36 height 11
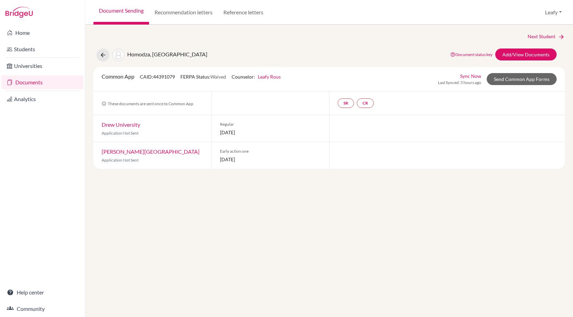
click at [140, 150] on link "[PERSON_NAME][GEOGRAPHIC_DATA]" at bounding box center [151, 151] width 98 height 6
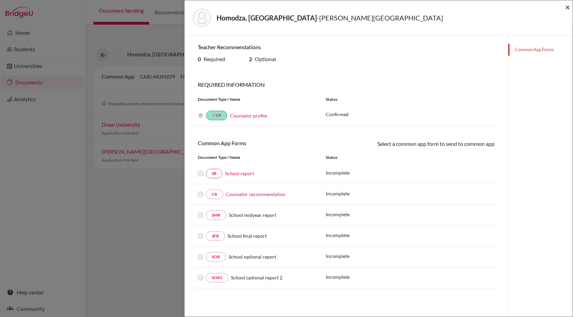
click at [566, 8] on span "×" at bounding box center [567, 7] width 5 height 10
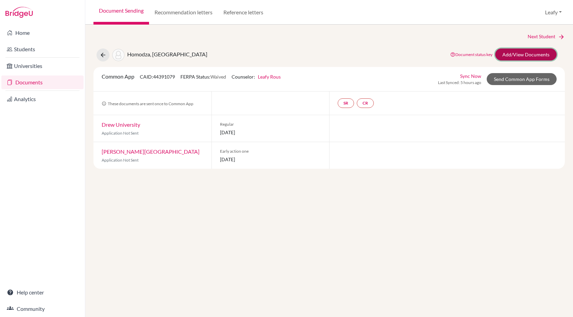
click at [512, 54] on link "Add/View Documents" at bounding box center [526, 54] width 61 height 12
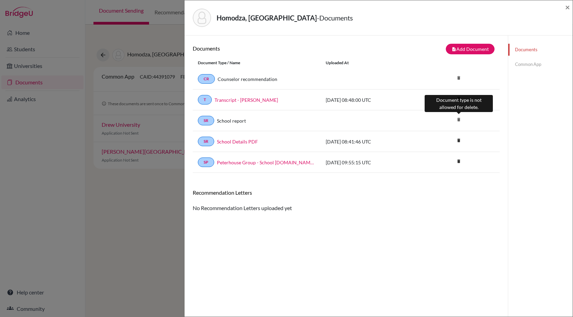
click at [458, 120] on icon "delete" at bounding box center [459, 119] width 10 height 10
click at [526, 66] on link "Common App" at bounding box center [540, 64] width 64 height 12
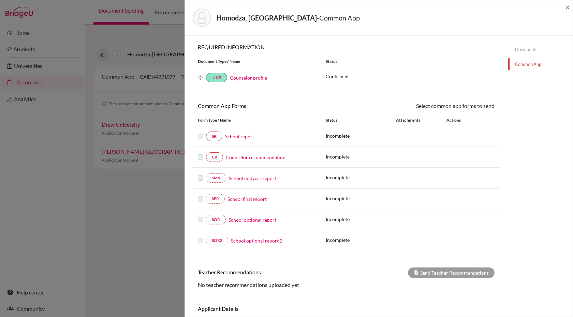
click at [527, 52] on link "Documents" at bounding box center [540, 50] width 64 height 12
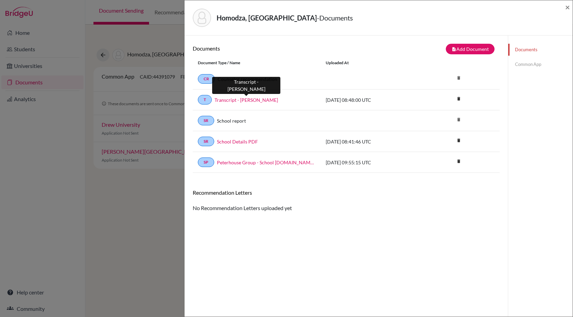
click at [222, 101] on link "Transcript - [PERSON_NAME]" at bounding box center [246, 99] width 63 height 7
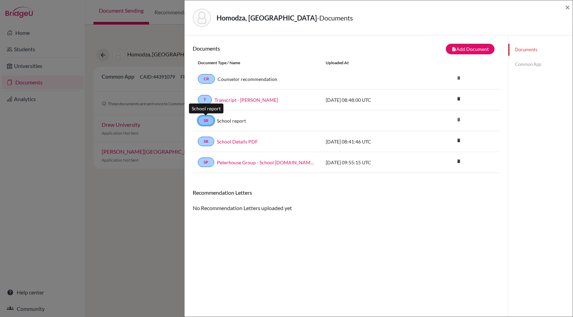
click at [208, 121] on link "SR" at bounding box center [206, 121] width 16 height 10
click at [465, 50] on button "note_add Add Document" at bounding box center [470, 49] width 49 height 11
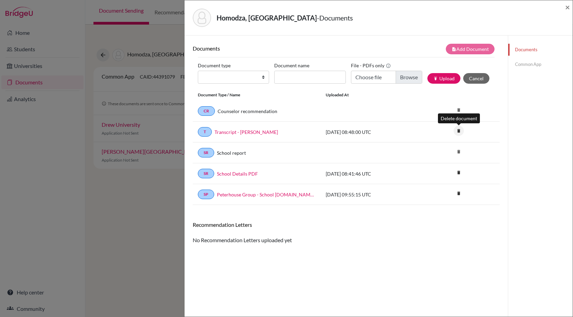
click at [460, 131] on icon "delete" at bounding box center [459, 131] width 10 height 10
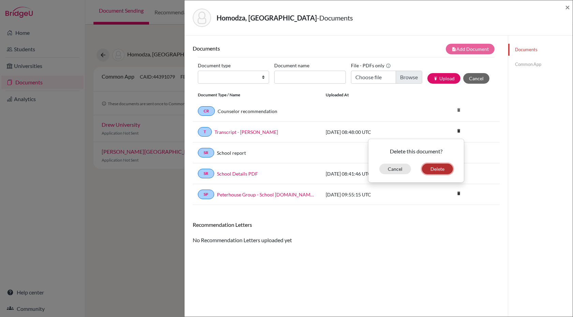
click at [436, 170] on button "Delete" at bounding box center [437, 168] width 31 height 11
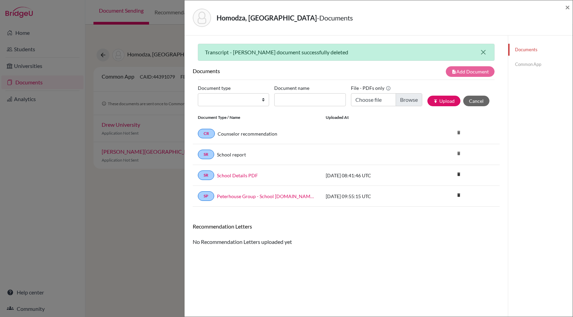
click at [485, 52] on icon "close" at bounding box center [483, 52] width 8 height 8
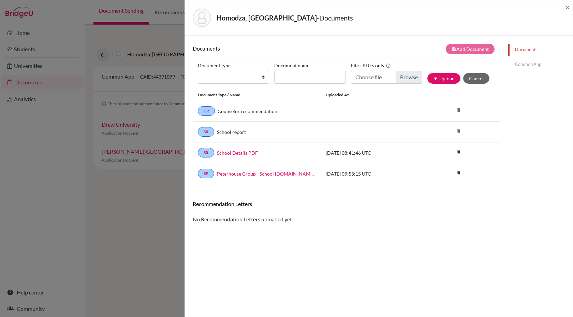
click at [526, 66] on link "Common App" at bounding box center [540, 64] width 64 height 12
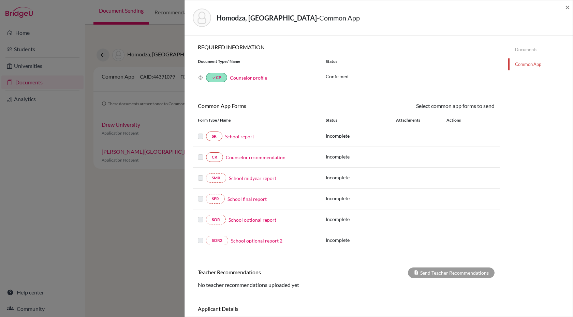
scroll to position [46, 0]
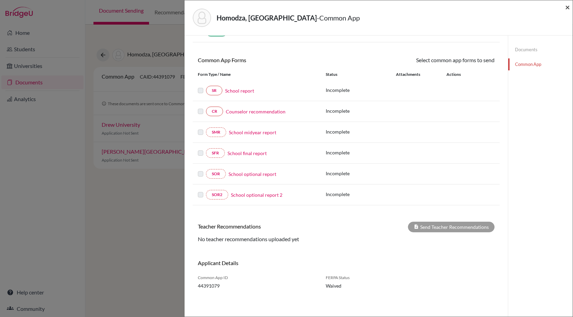
click at [569, 8] on span "×" at bounding box center [567, 7] width 5 height 10
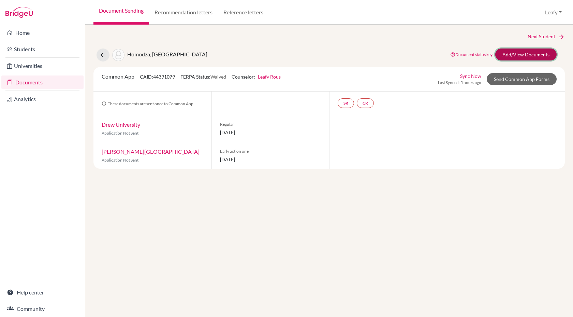
click at [510, 55] on link "Add/View Documents" at bounding box center [526, 54] width 61 height 12
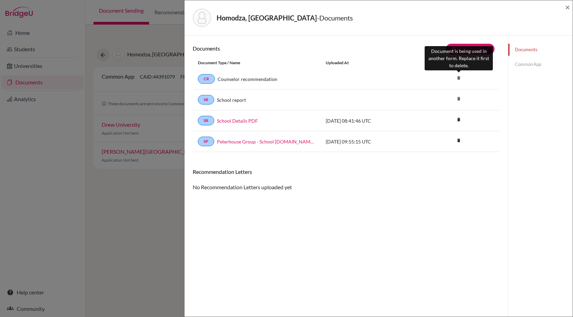
click at [458, 77] on icon "delete" at bounding box center [459, 78] width 10 height 10
